Goal: Information Seeking & Learning: Learn about a topic

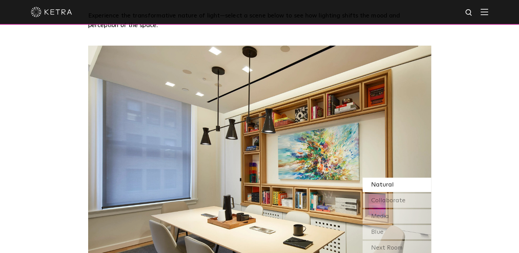
scroll to position [549, 0]
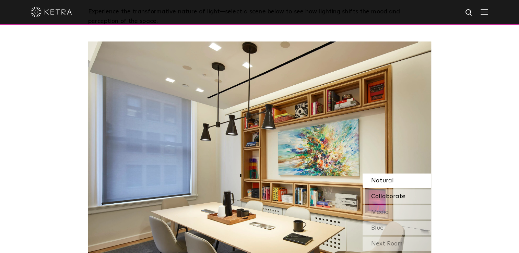
click at [380, 191] on div "Collaborate" at bounding box center [396, 196] width 69 height 14
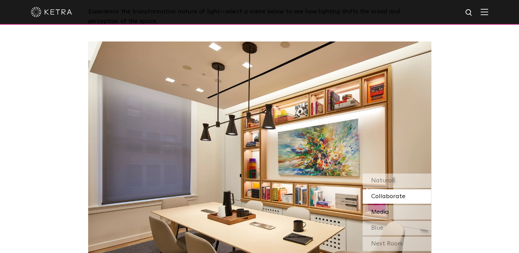
click at [391, 209] on div "Media" at bounding box center [396, 212] width 69 height 14
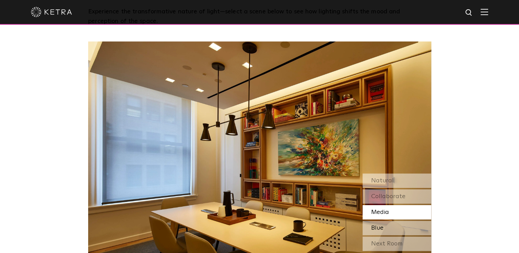
click at [392, 227] on div "Blue" at bounding box center [396, 228] width 69 height 14
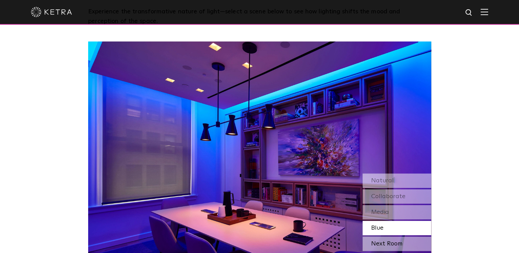
click at [394, 239] on div "Next Room" at bounding box center [396, 244] width 69 height 14
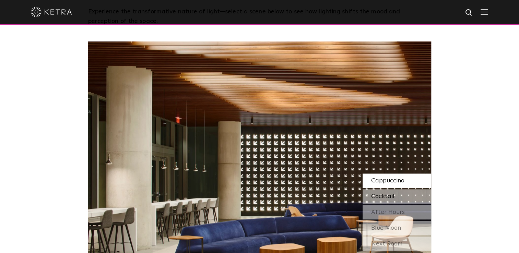
click at [388, 197] on span "Cocktail" at bounding box center [382, 196] width 23 height 6
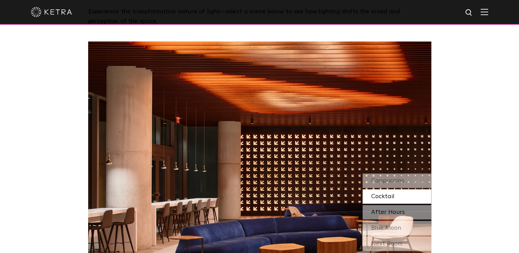
click at [390, 213] on span "After Hours" at bounding box center [388, 212] width 34 height 6
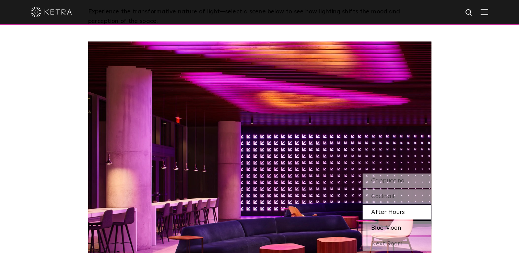
click at [389, 228] on span "Blue Moon" at bounding box center [386, 228] width 30 height 6
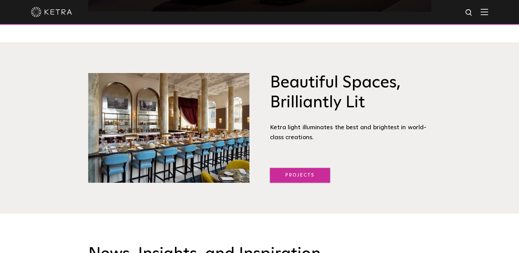
scroll to position [823, 0]
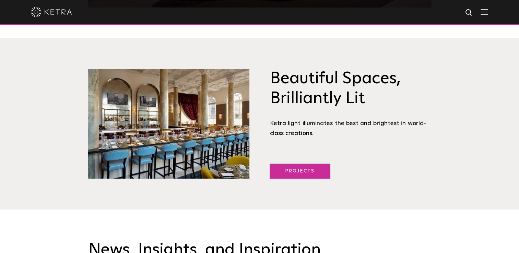
click at [295, 168] on link "Projects" at bounding box center [300, 171] width 60 height 15
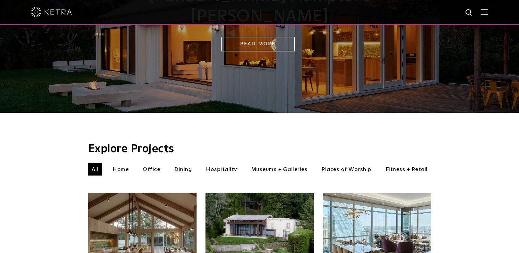
scroll to position [125, 0]
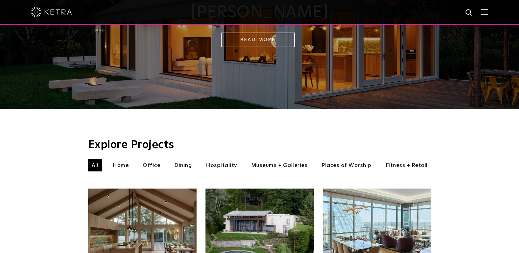
click at [149, 159] on li "Office" at bounding box center [151, 165] width 24 height 12
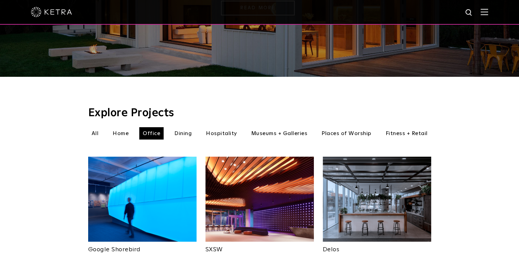
scroll to position [160, 0]
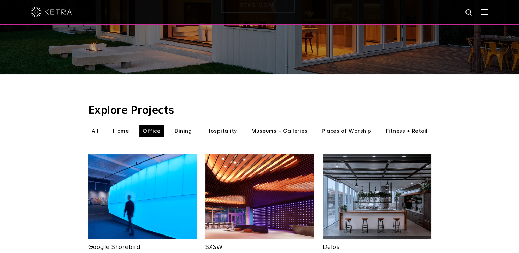
click at [392, 125] on li "Fitness + Retail" at bounding box center [406, 131] width 49 height 12
